Goal: Task Accomplishment & Management: Manage account settings

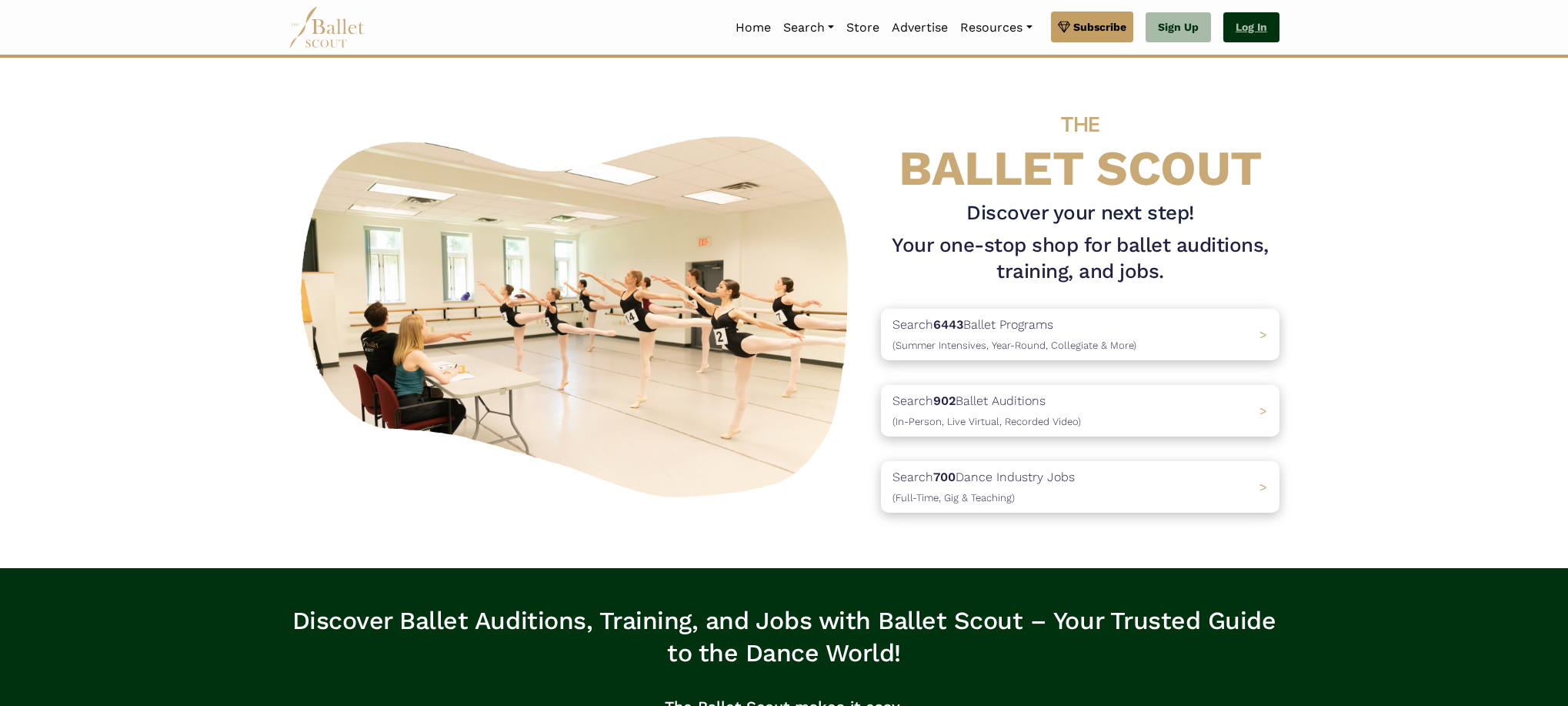
click at [1270, 31] on link "Log In" at bounding box center [1251, 28] width 56 height 31
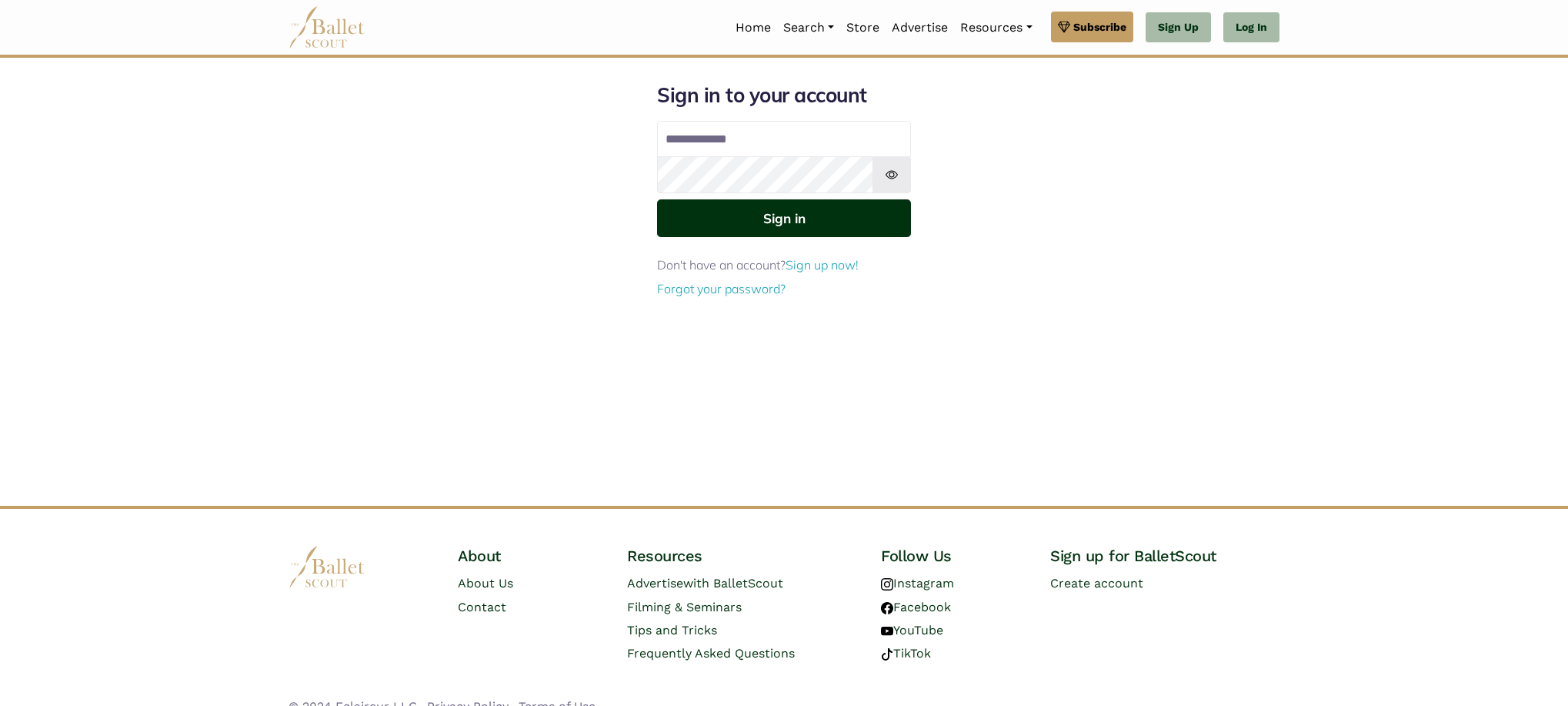
type input "**********"
click at [753, 221] on button "Sign in" at bounding box center [784, 218] width 254 height 38
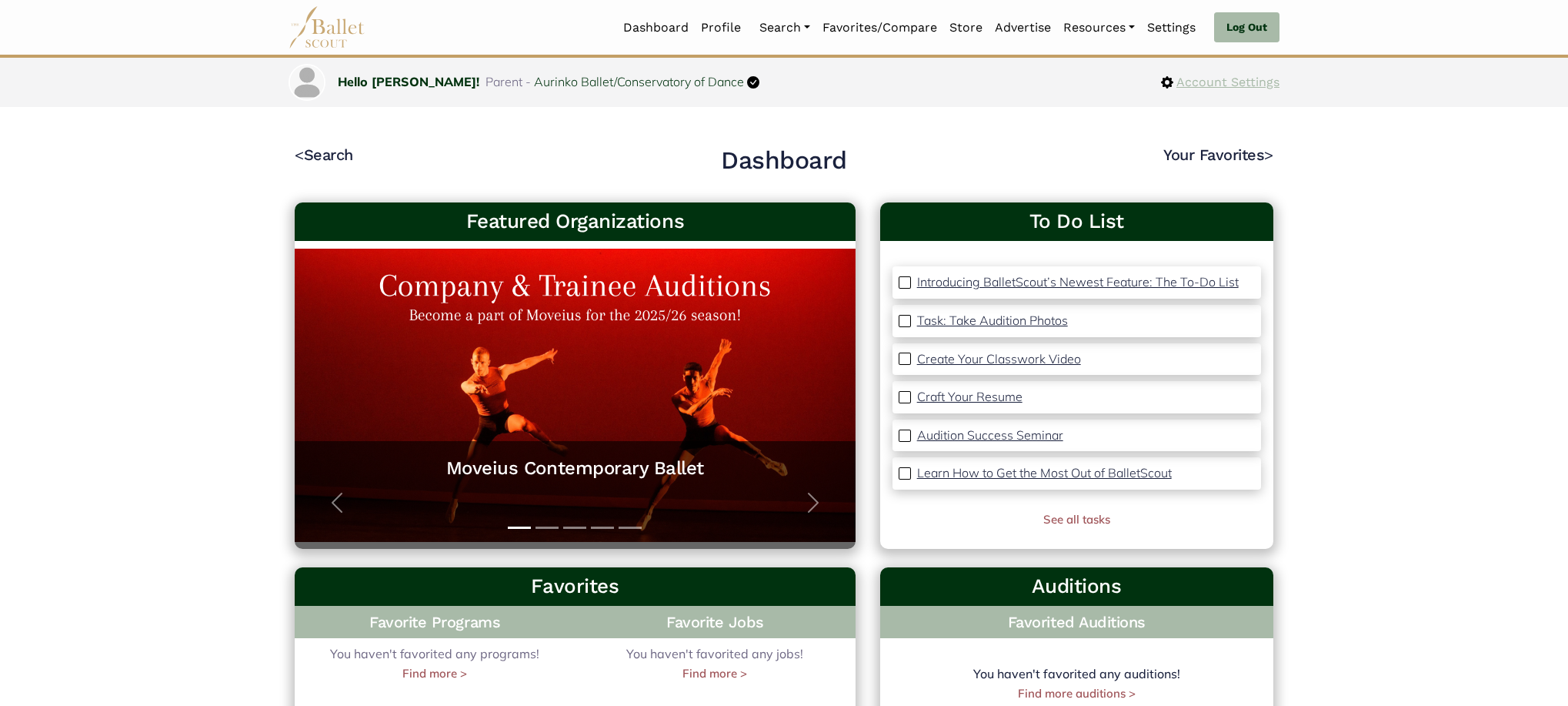
click at [1220, 78] on span "Account Settings" at bounding box center [1226, 82] width 106 height 20
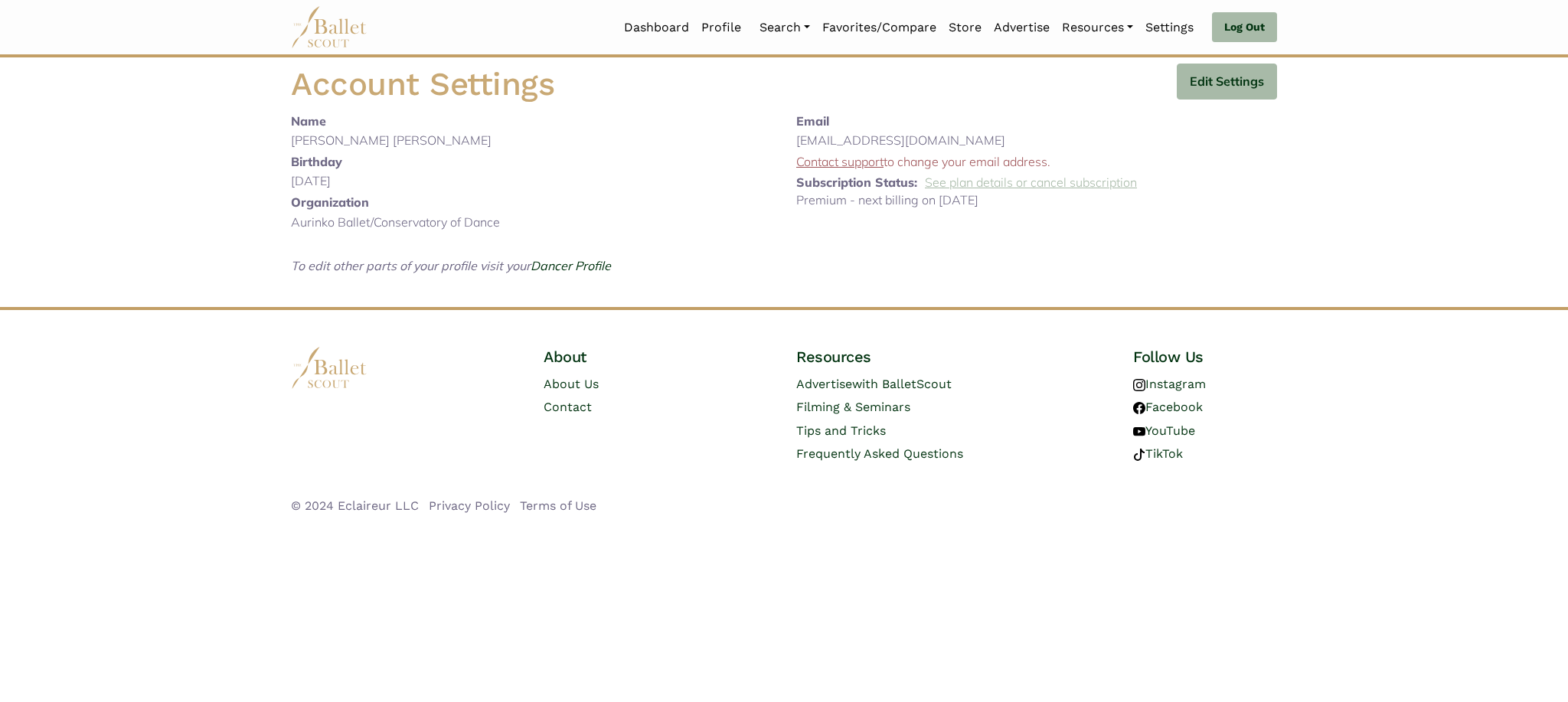
click at [979, 181] on link "See plan details or cancel subscription" at bounding box center [1030, 183] width 212 height 15
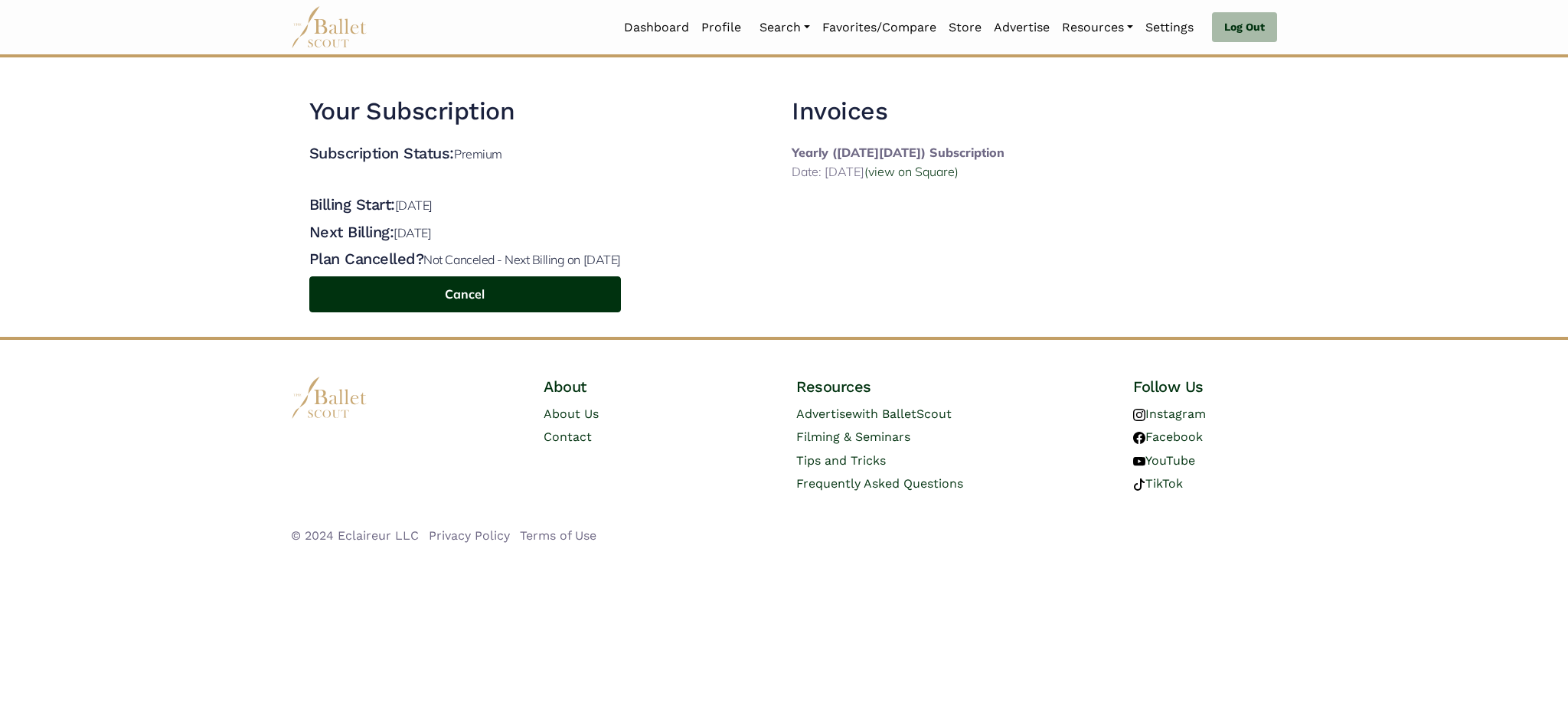
click at [462, 294] on button "Cancel" at bounding box center [466, 294] width 312 height 36
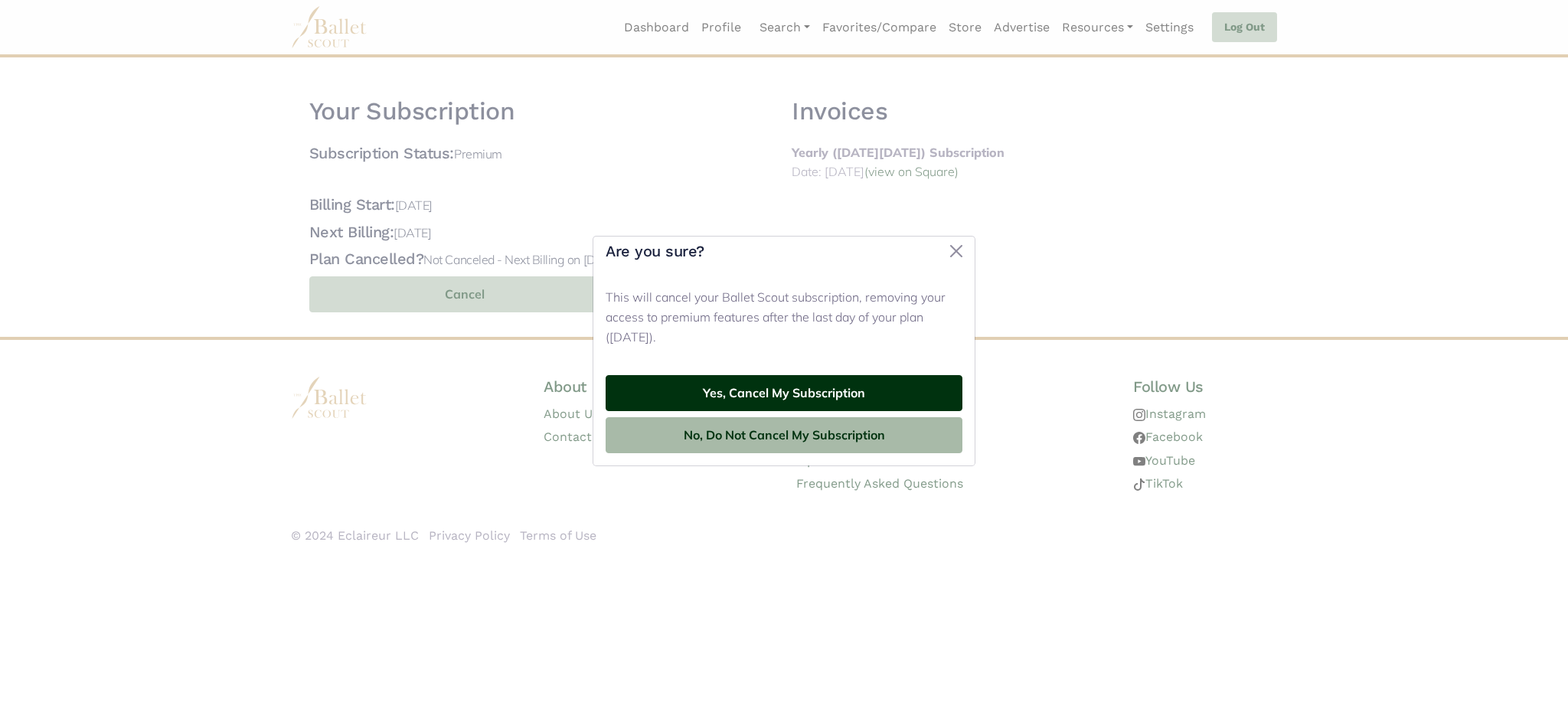
click at [802, 399] on button "Yes, Cancel My Subscription" at bounding box center [784, 393] width 357 height 36
